Goal: Check status: Check status

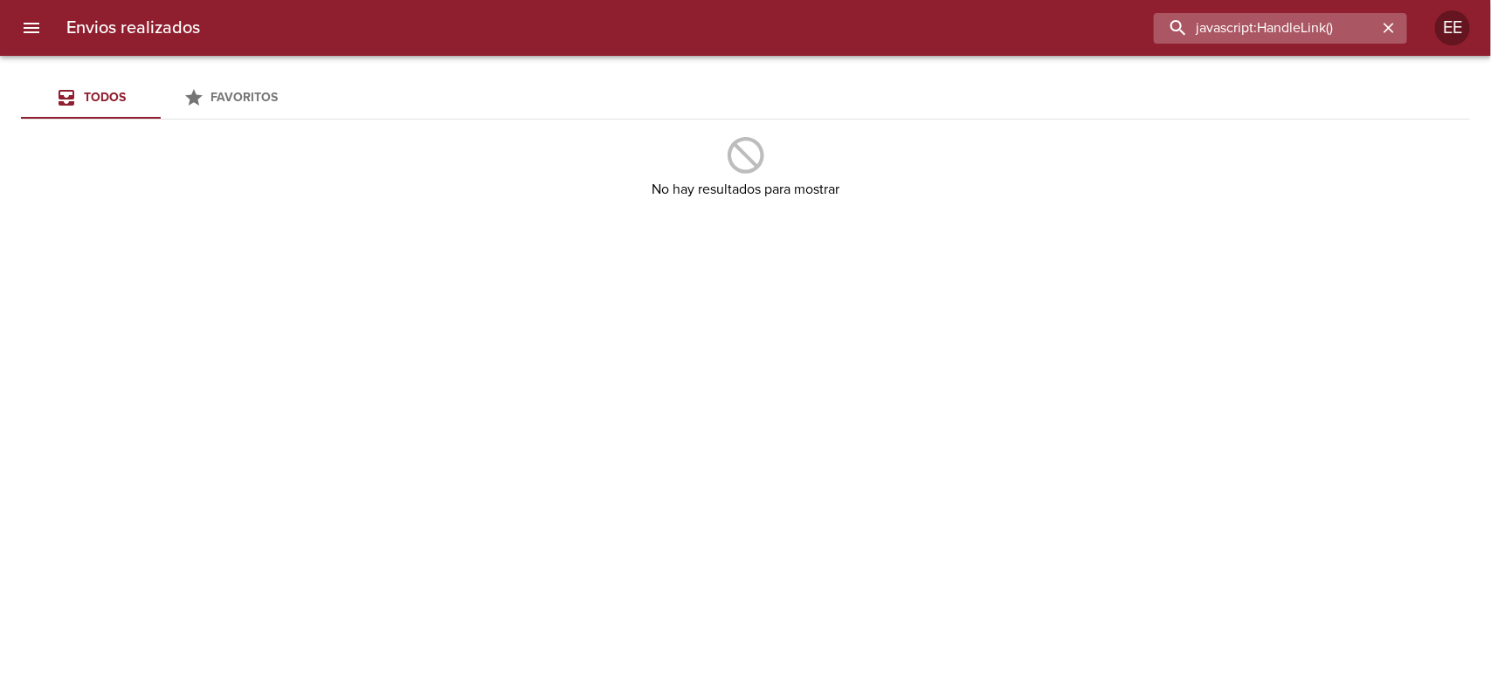
click at [1231, 38] on input "javascript:HandleLink()" at bounding box center [1266, 28] width 224 height 31
paste input "9501439"
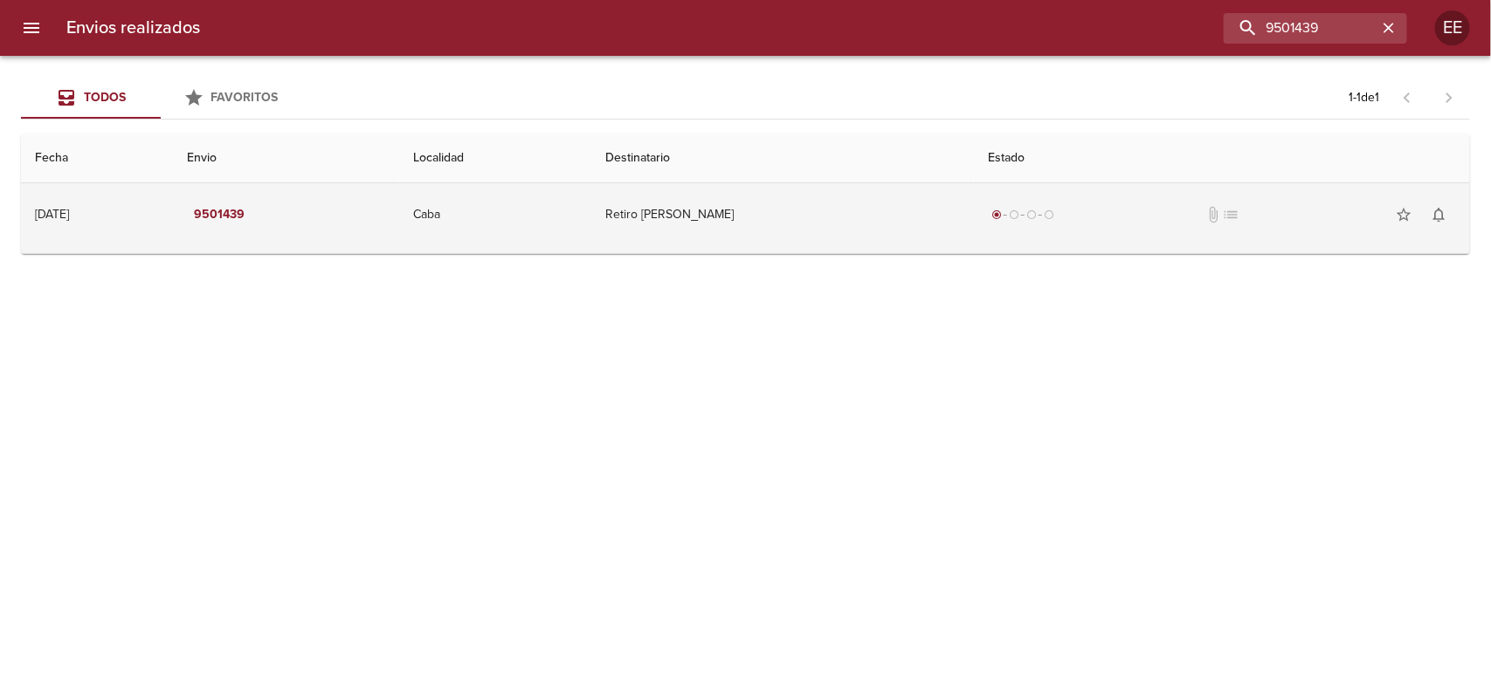
click at [591, 223] on td "Caba" at bounding box center [495, 214] width 192 height 63
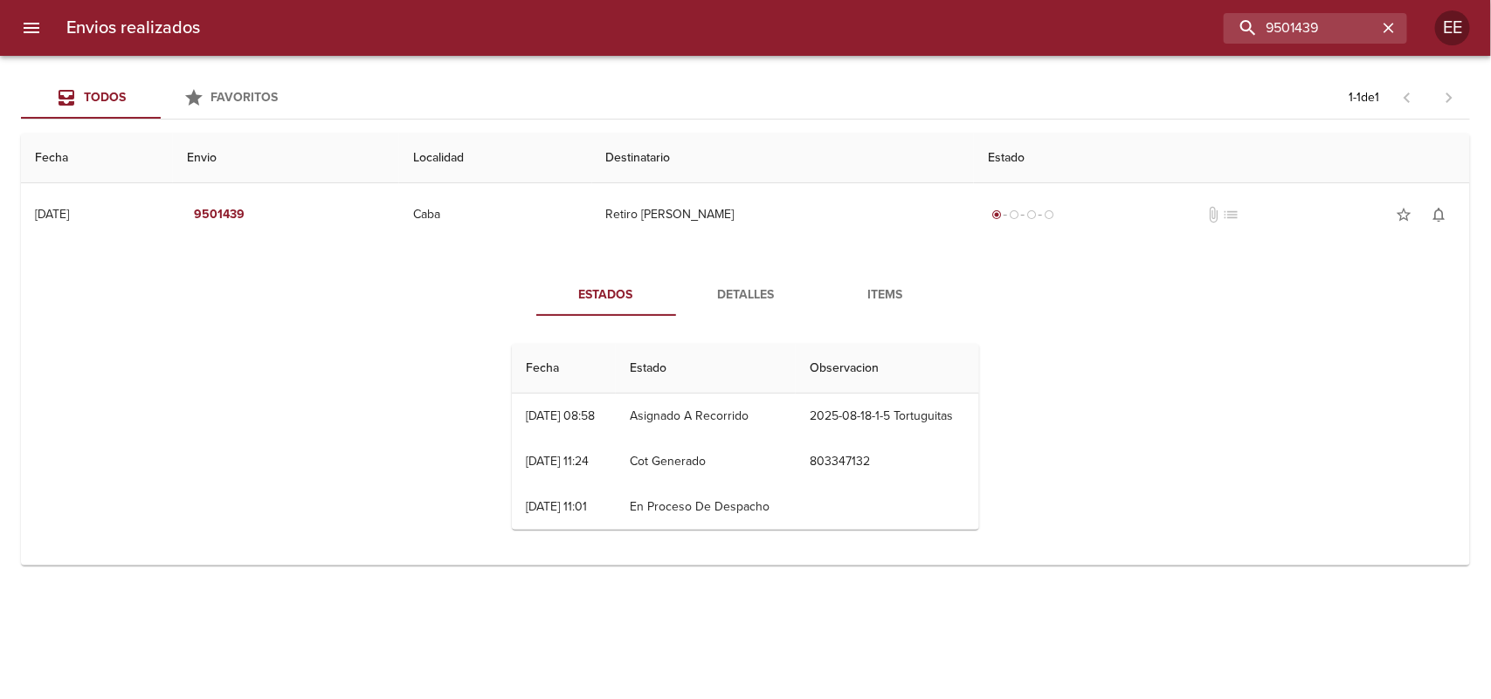
click at [721, 288] on span "Detalles" at bounding box center [745, 296] width 119 height 22
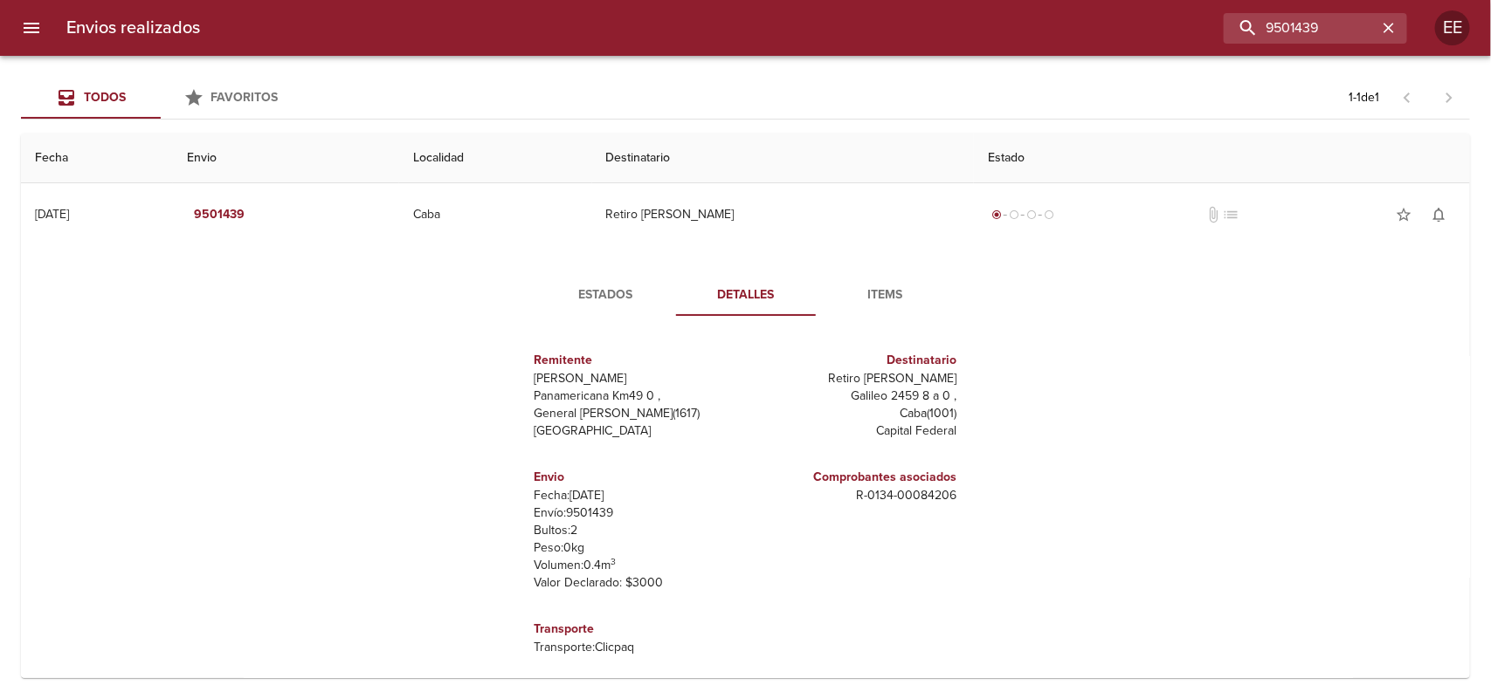
click at [582, 516] on p "Envío: 9501439" at bounding box center [636, 513] width 204 height 17
copy p "9501439"
drag, startPoint x: 851, startPoint y: 380, endPoint x: 940, endPoint y: 377, distance: 88.2
click at [940, 377] on p "Retiro [PERSON_NAME]" at bounding box center [855, 378] width 204 height 17
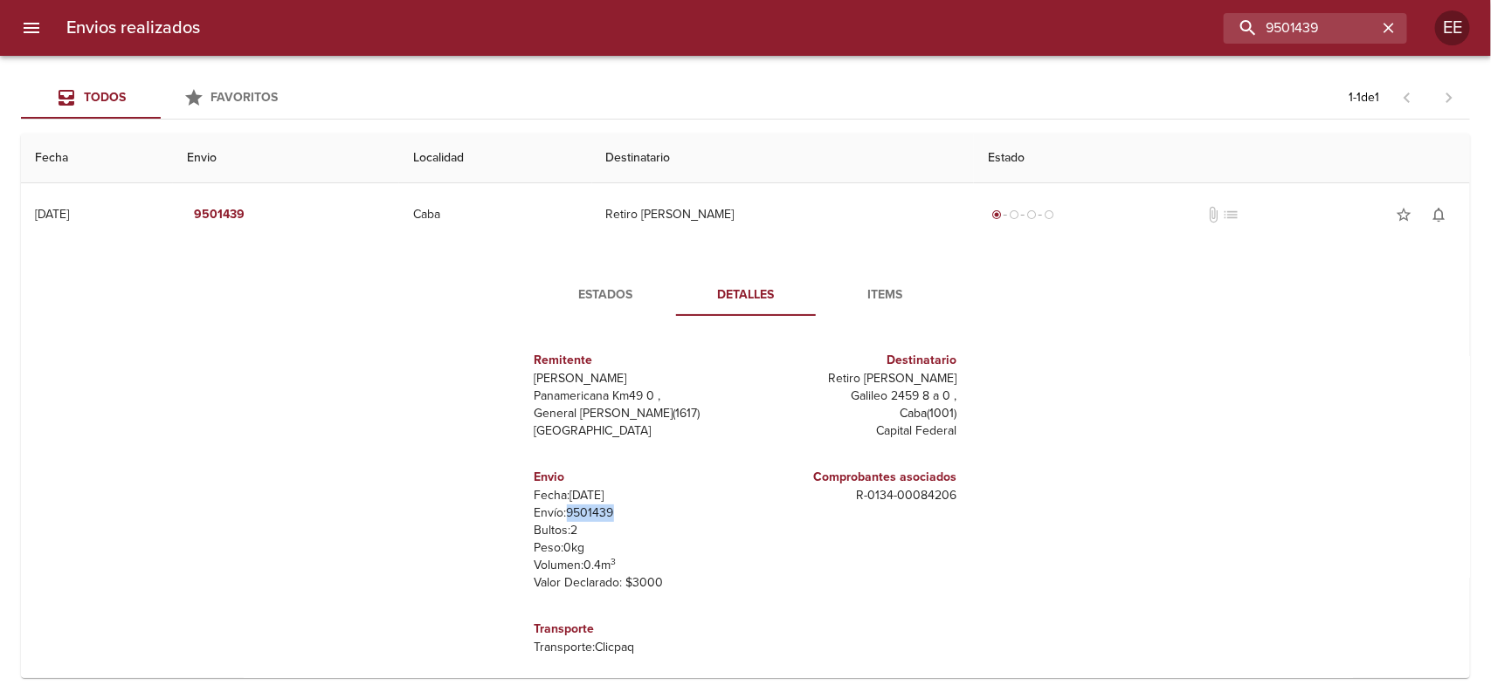
copy p "[PERSON_NAME]"
click at [1372, 29] on input "9501439" at bounding box center [1266, 28] width 224 height 31
paste input "[PERSON_NAME]"
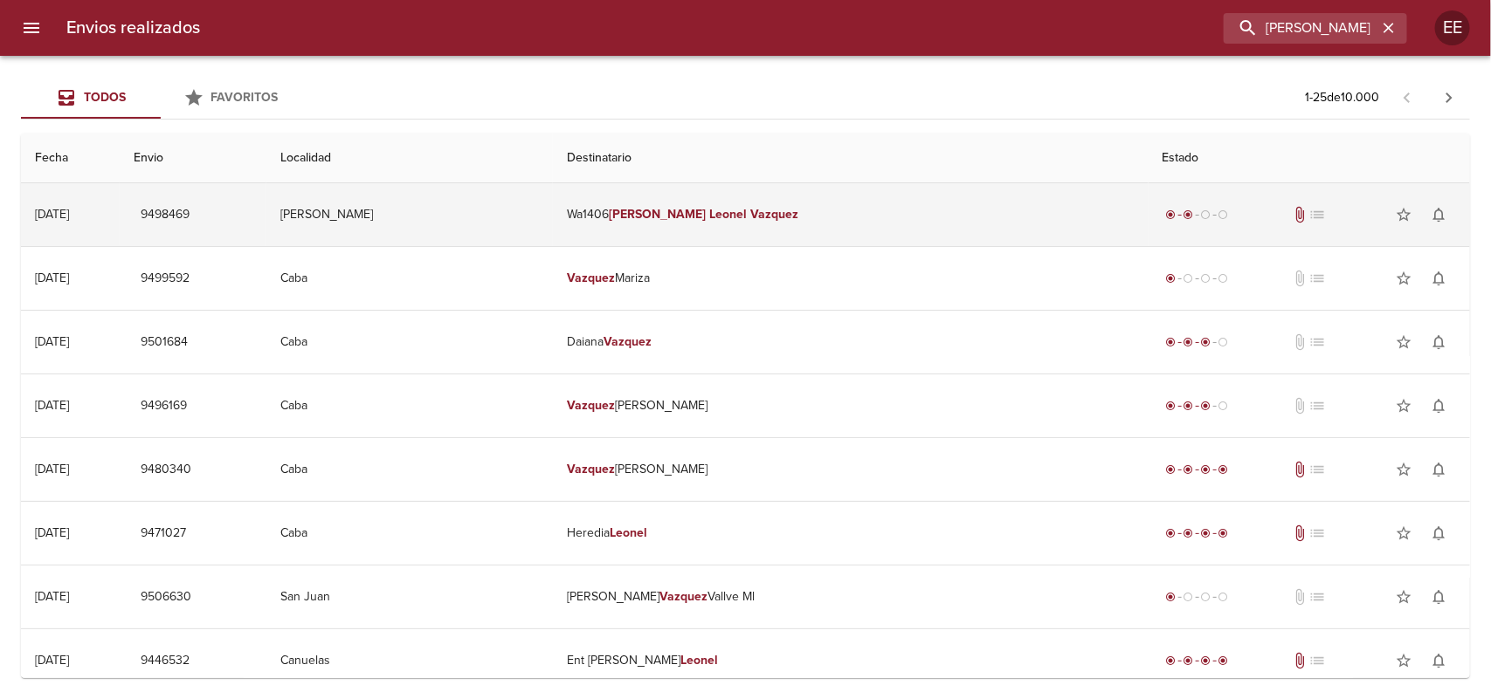
click at [770, 196] on td "Wa1406 [PERSON_NAME]" at bounding box center [851, 214] width 596 height 63
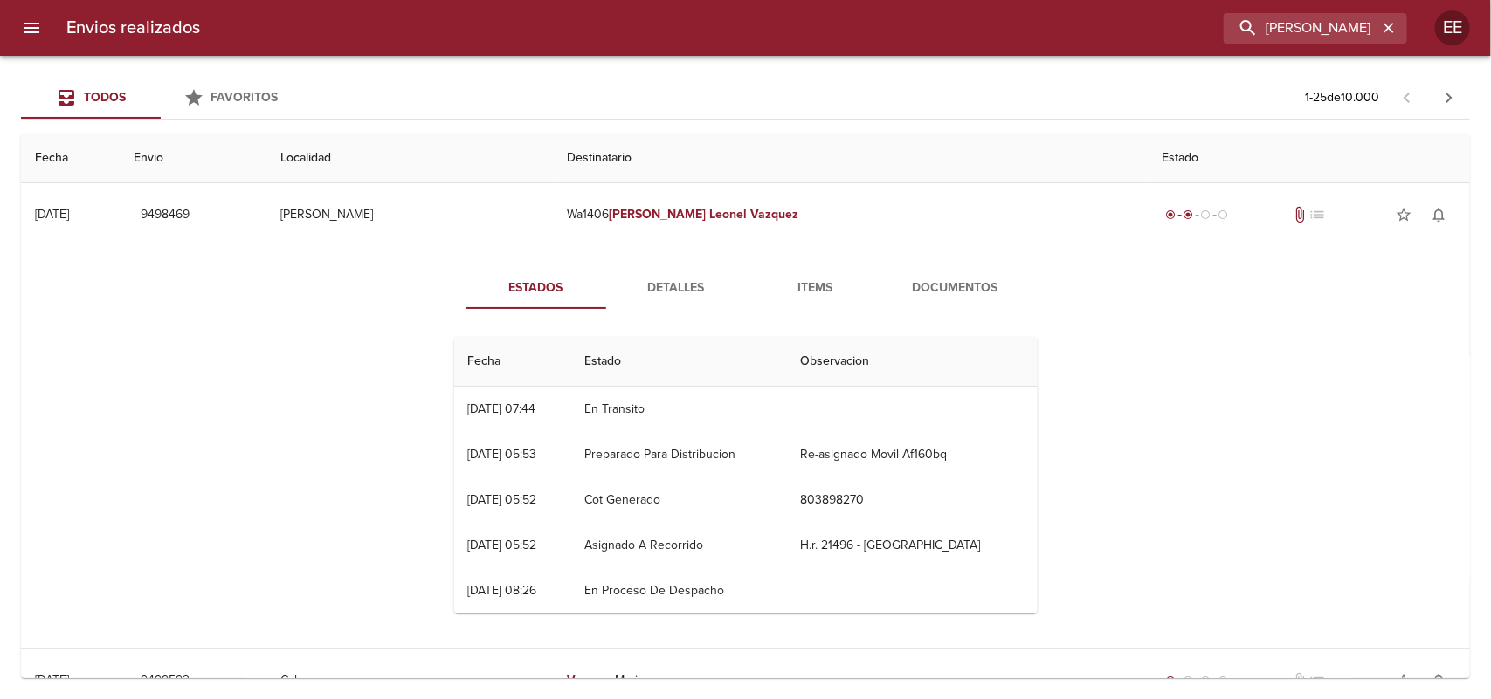
click at [636, 298] on span "Detalles" at bounding box center [676, 289] width 119 height 22
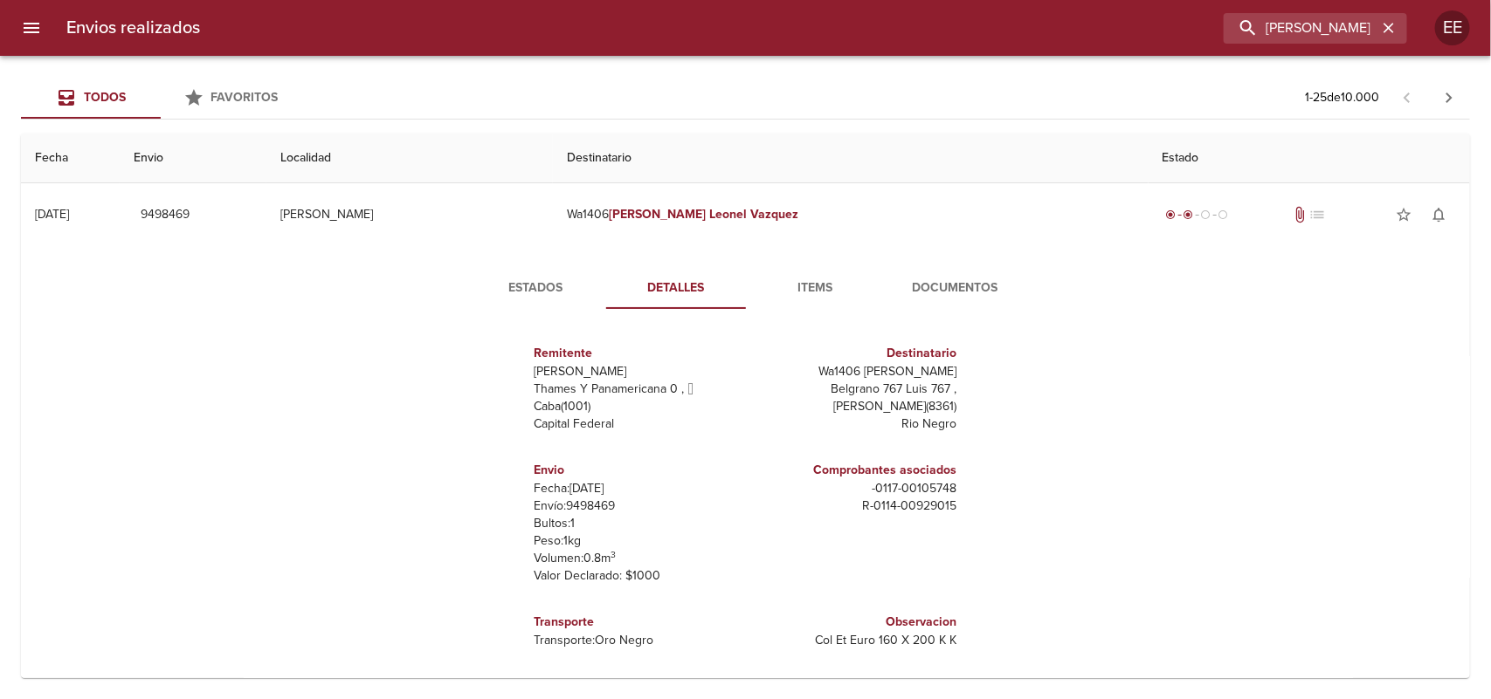
click at [590, 515] on p "Envío: 9498469" at bounding box center [636, 506] width 204 height 17
click at [588, 509] on p "Envío: 9498469" at bounding box center [636, 506] width 204 height 17
copy p "9498469"
click at [1264, 28] on input "[PERSON_NAME]" at bounding box center [1266, 28] width 224 height 31
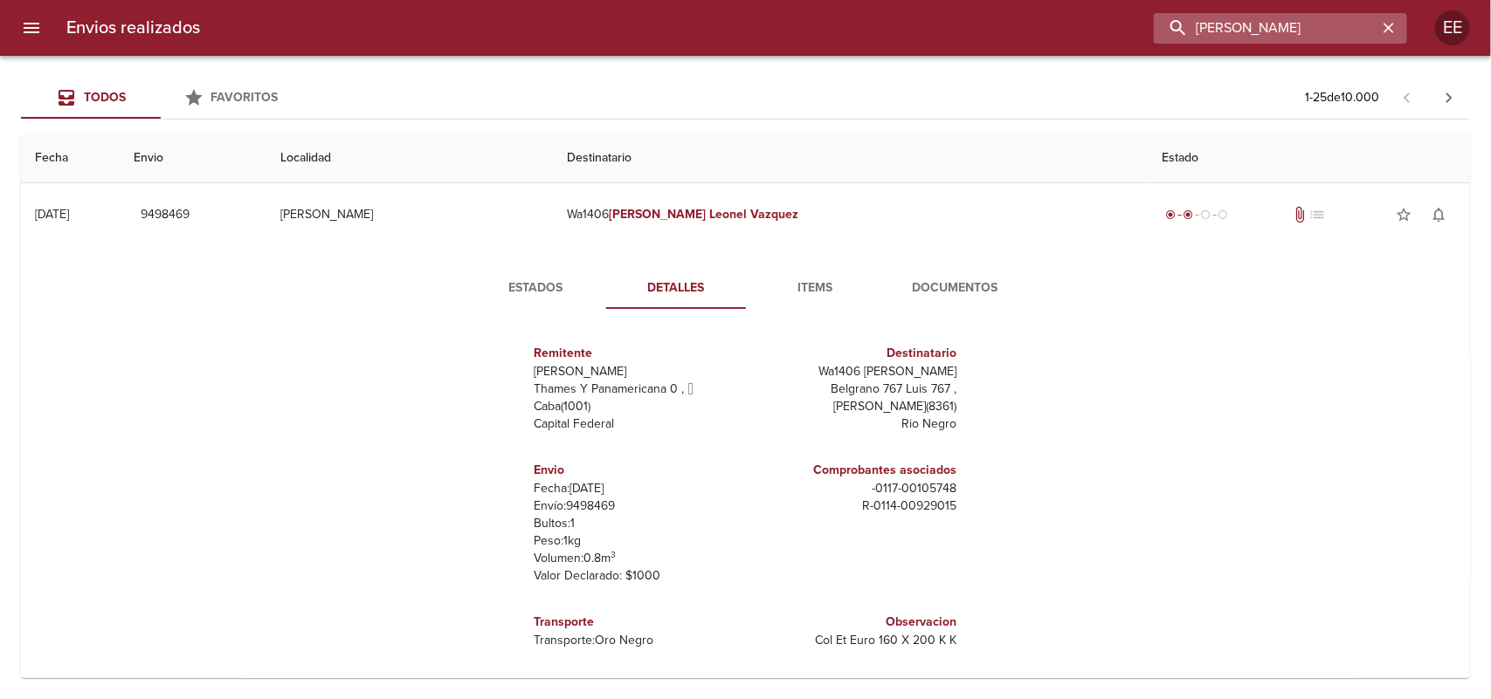
click at [1264, 28] on input "[PERSON_NAME]" at bounding box center [1266, 28] width 224 height 31
paste input "[PERSON_NAME]"
type input "[PERSON_NAME]"
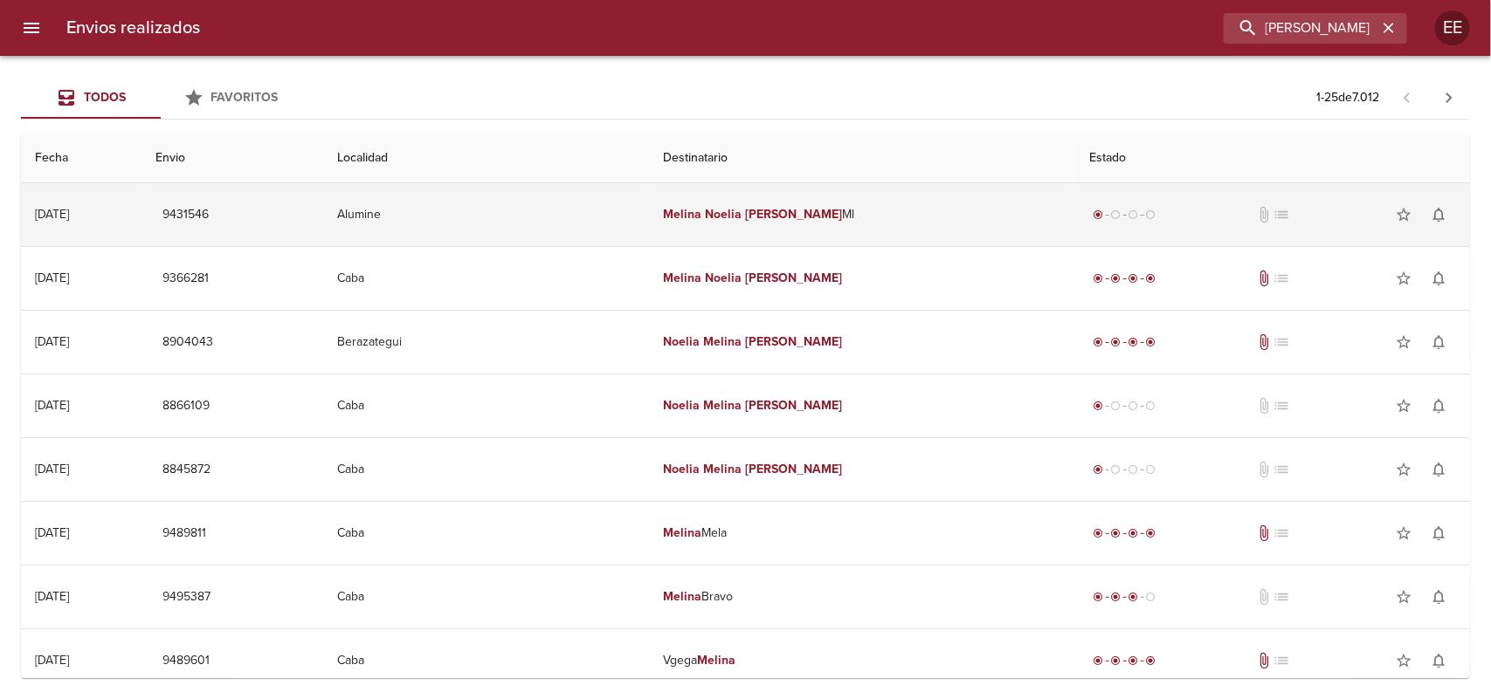
scroll to position [0, 0]
click at [713, 241] on td "[PERSON_NAME]" at bounding box center [863, 214] width 426 height 63
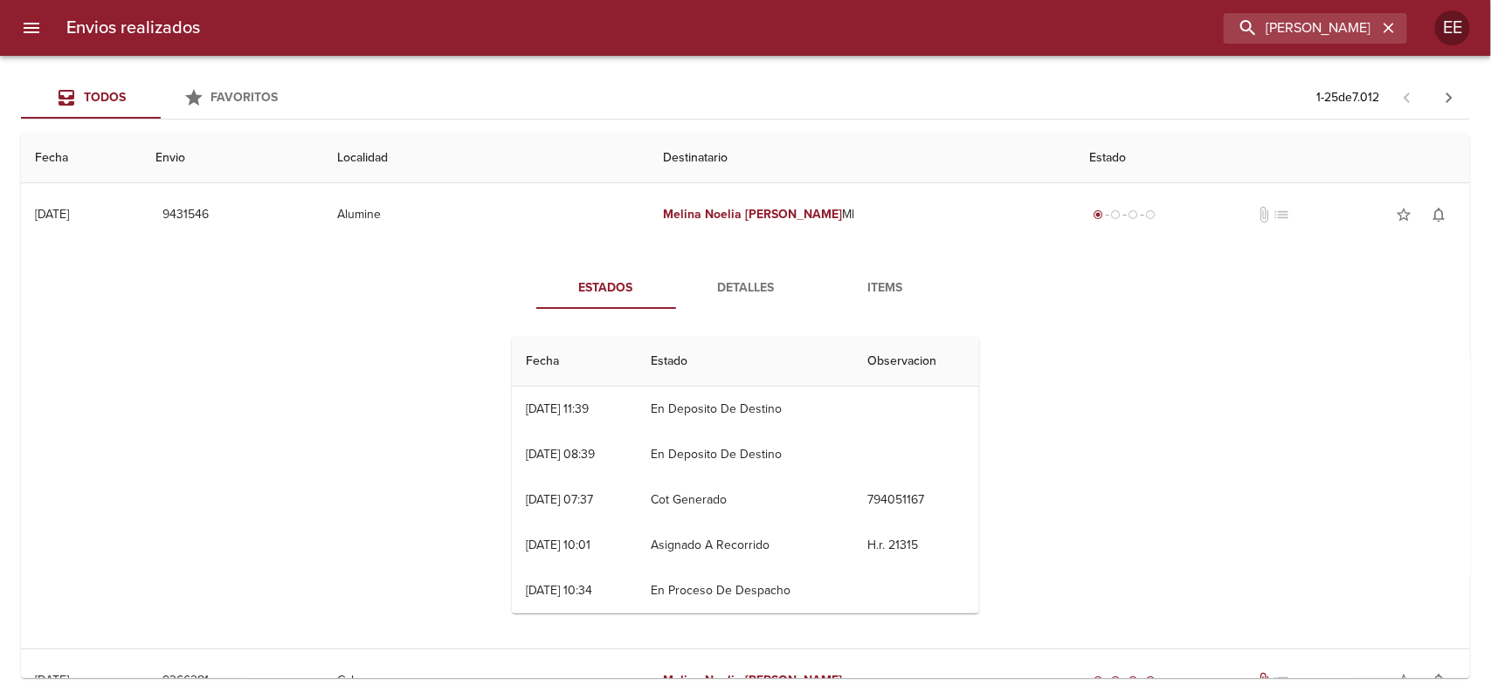
click at [703, 303] on button "Detalles" at bounding box center [746, 288] width 140 height 42
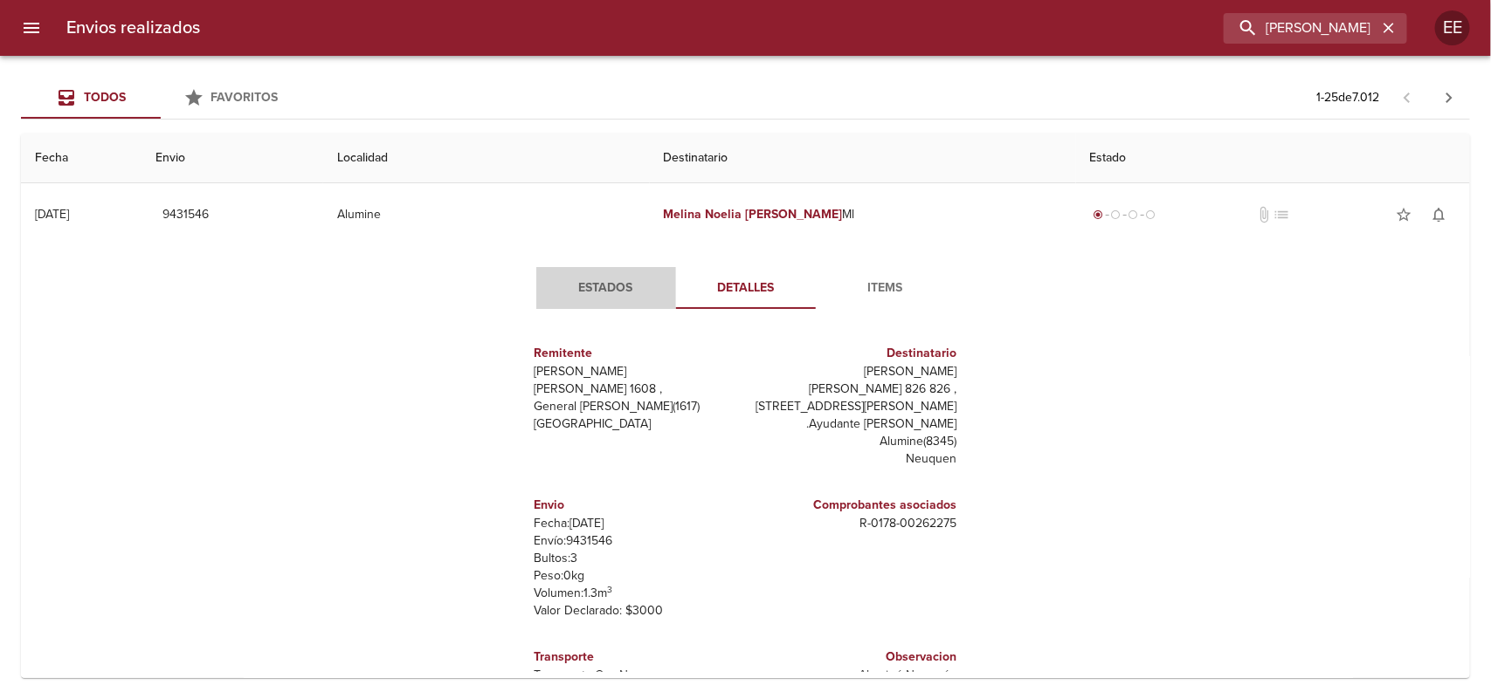
click at [565, 293] on span "Estados" at bounding box center [606, 289] width 119 height 22
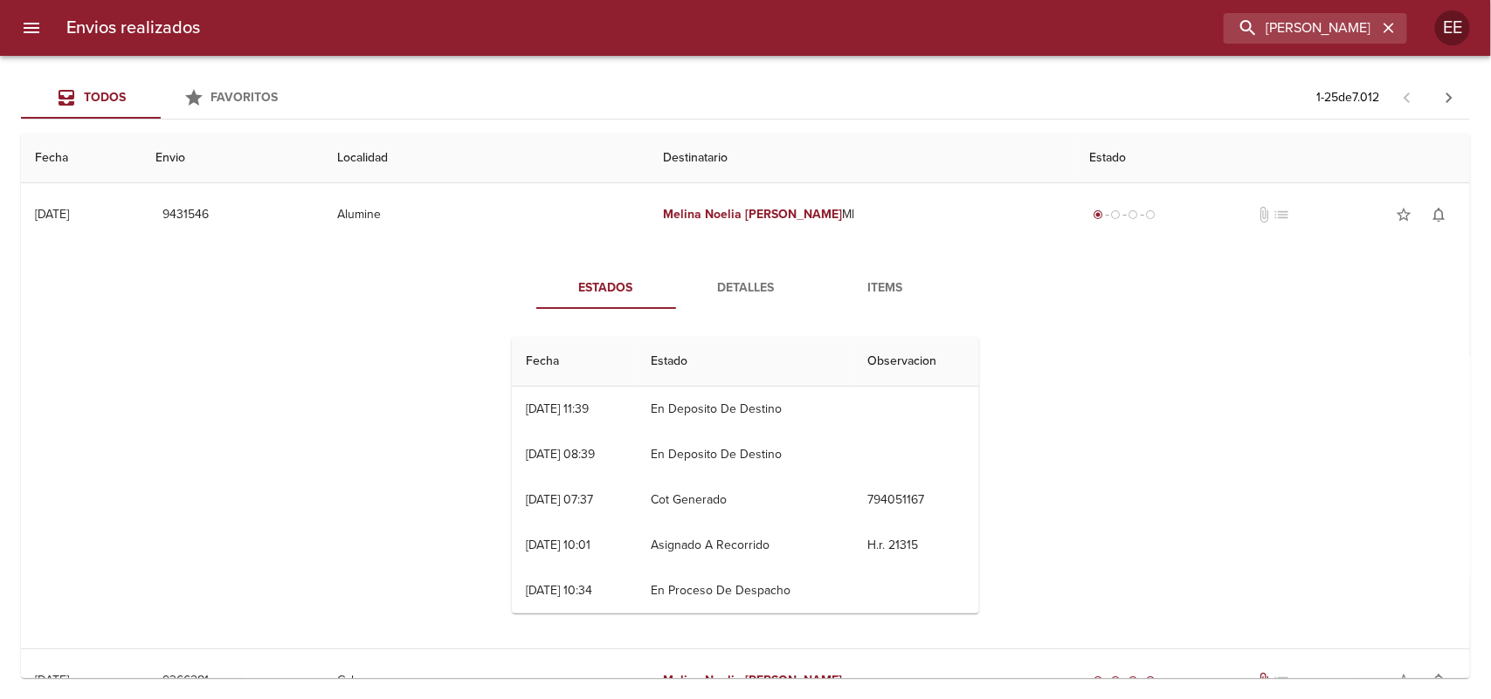
click at [717, 279] on span "Detalles" at bounding box center [745, 289] width 119 height 22
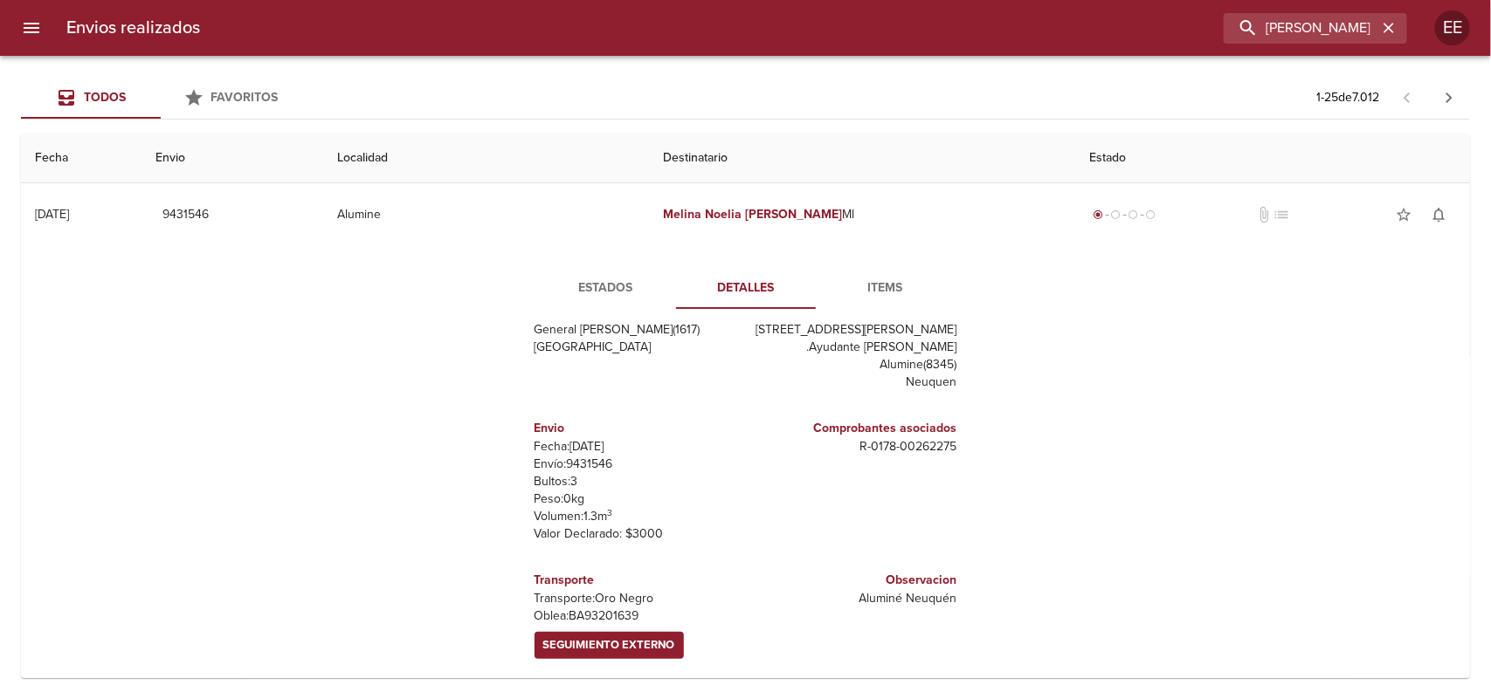
scroll to position [109, 0]
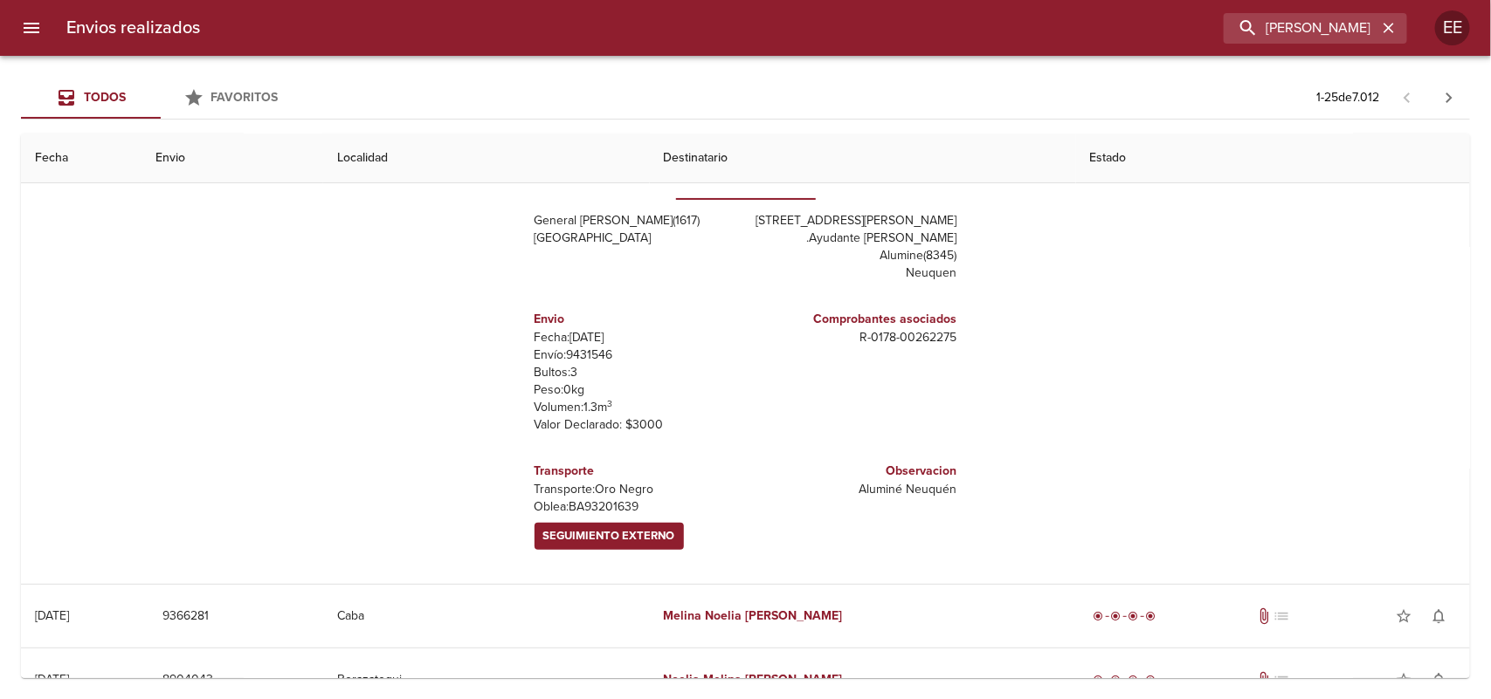
click at [581, 500] on p "Oblea: BA93201639" at bounding box center [636, 507] width 204 height 17
copy p "BA93201639"
click at [585, 528] on span "Seguimiento Externo" at bounding box center [609, 537] width 132 height 20
